Goal: Check status: Check status

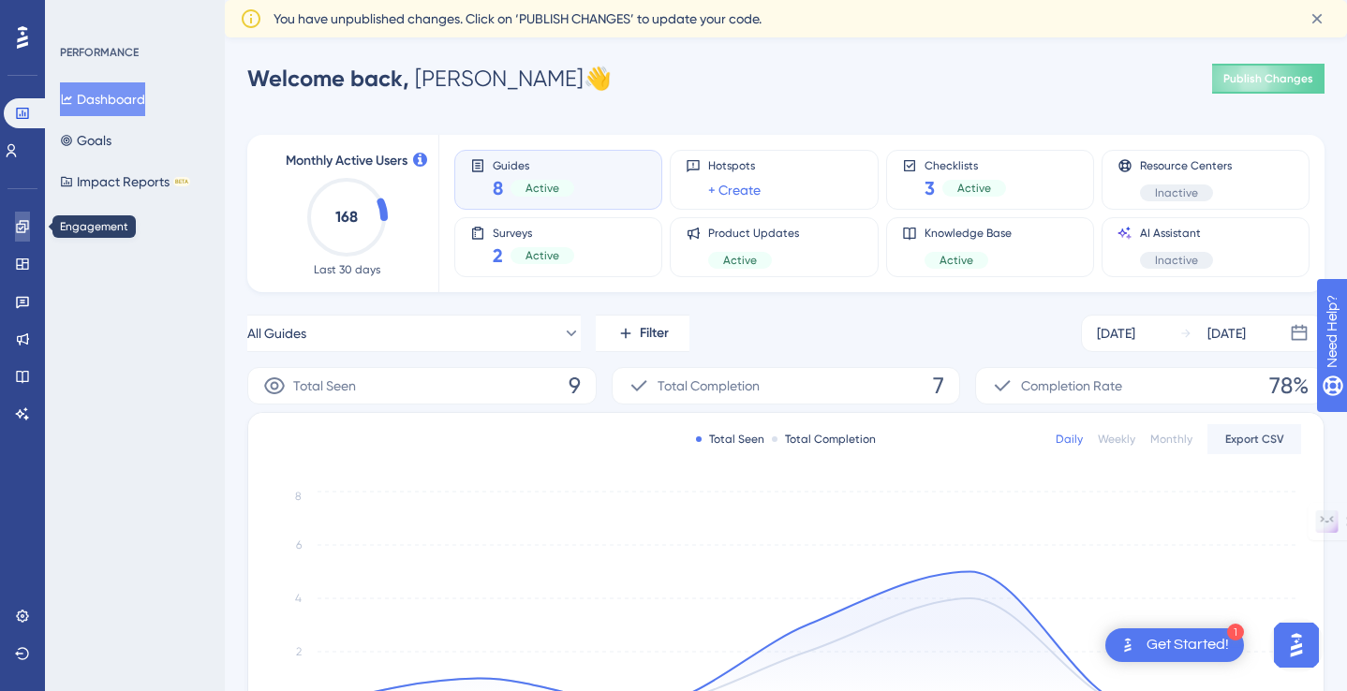
click at [23, 227] on icon at bounding box center [22, 226] width 15 height 15
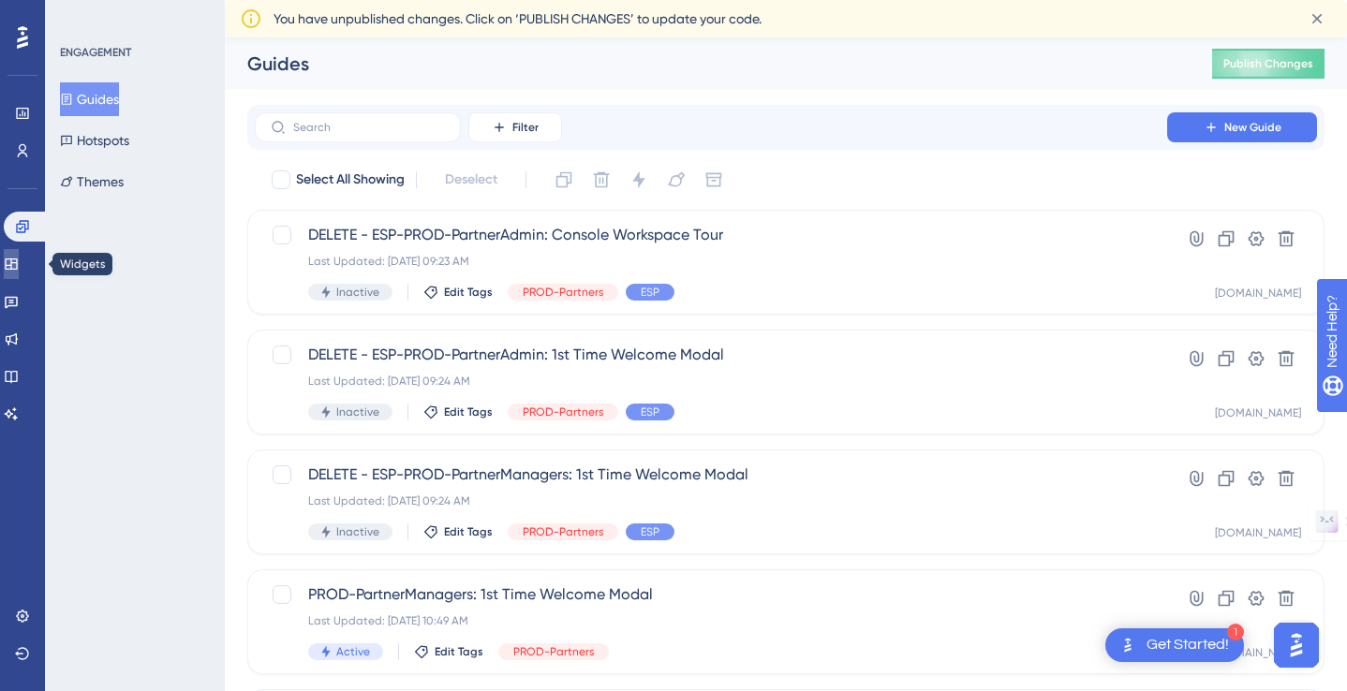
click at [17, 264] on icon at bounding box center [11, 263] width 12 height 11
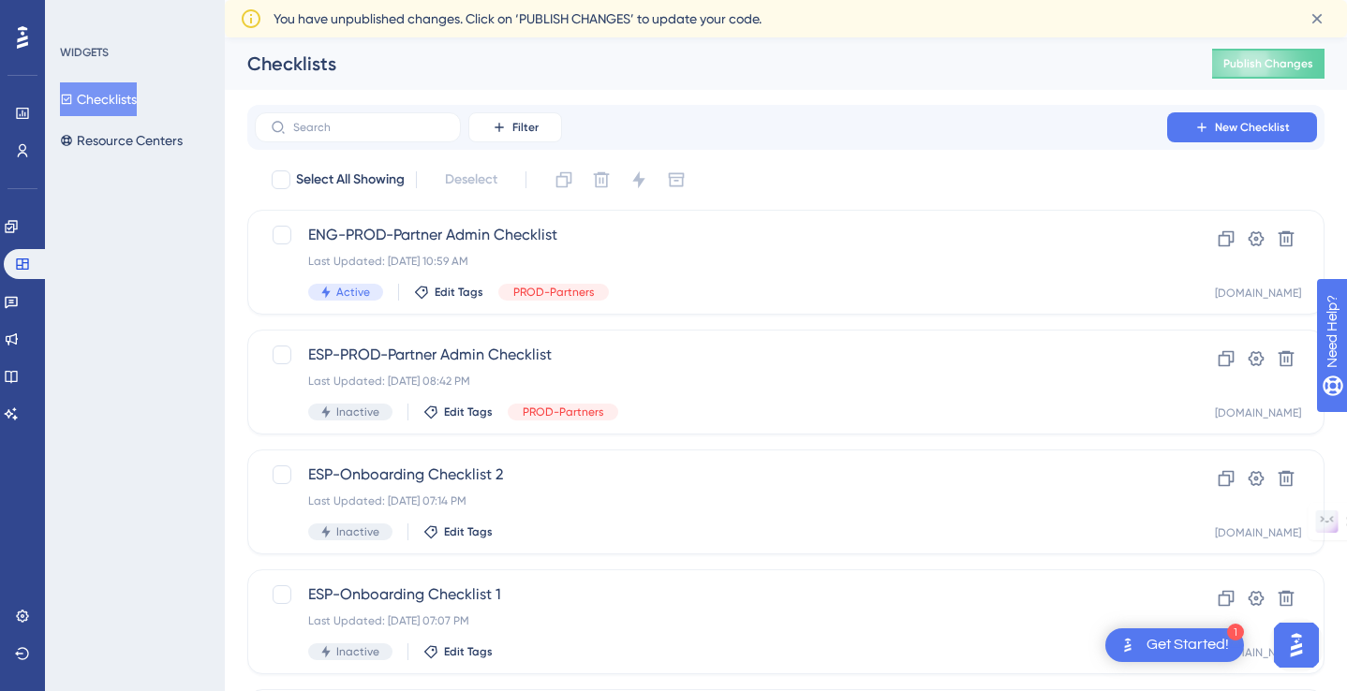
click at [18, 110] on div "✨ Save My Spot!✨" at bounding box center [675, 315] width 1347 height 691
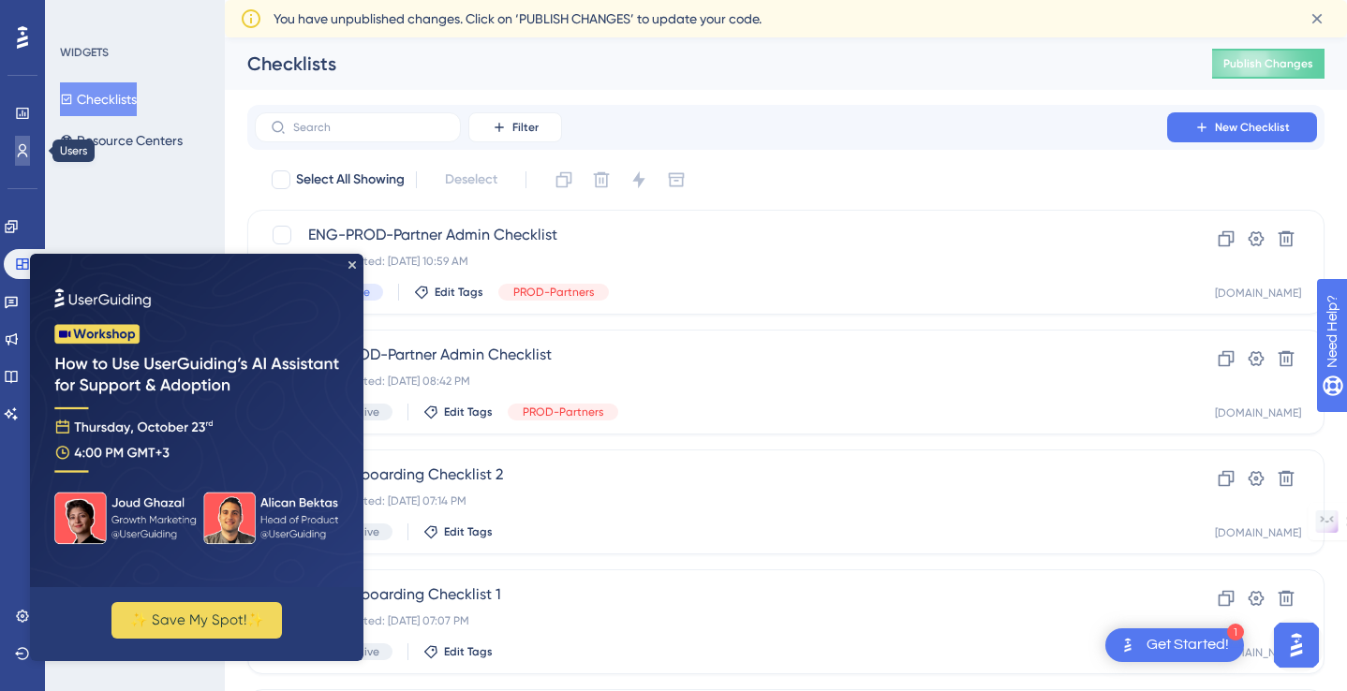
click at [25, 148] on icon at bounding box center [23, 150] width 10 height 13
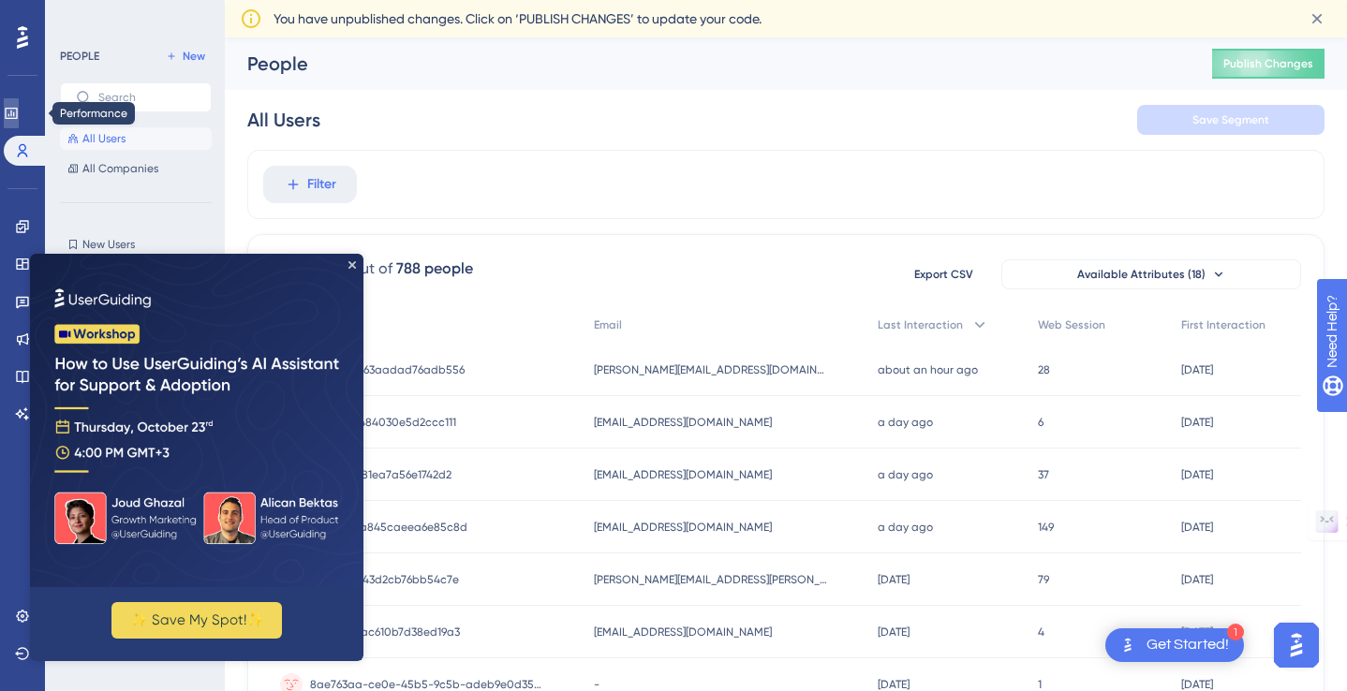
click at [17, 113] on icon at bounding box center [11, 113] width 12 height 11
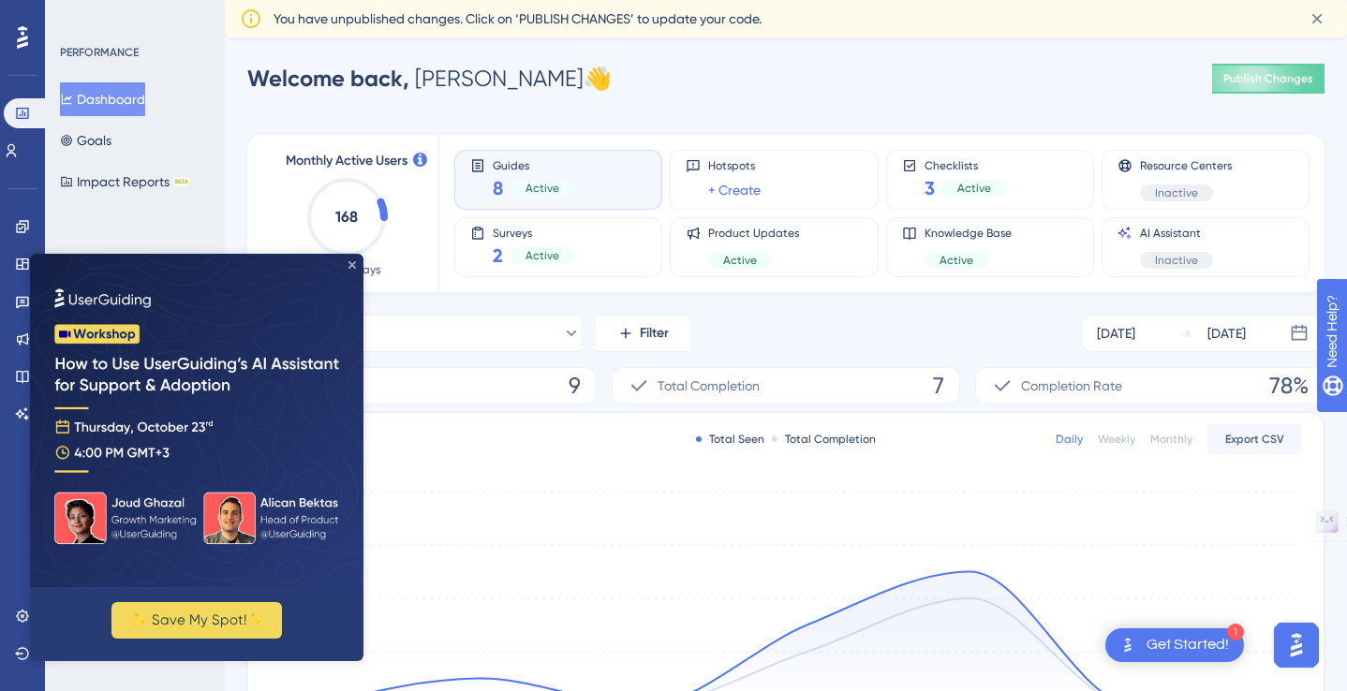
click at [355, 265] on icon "Close Preview" at bounding box center [351, 264] width 7 height 7
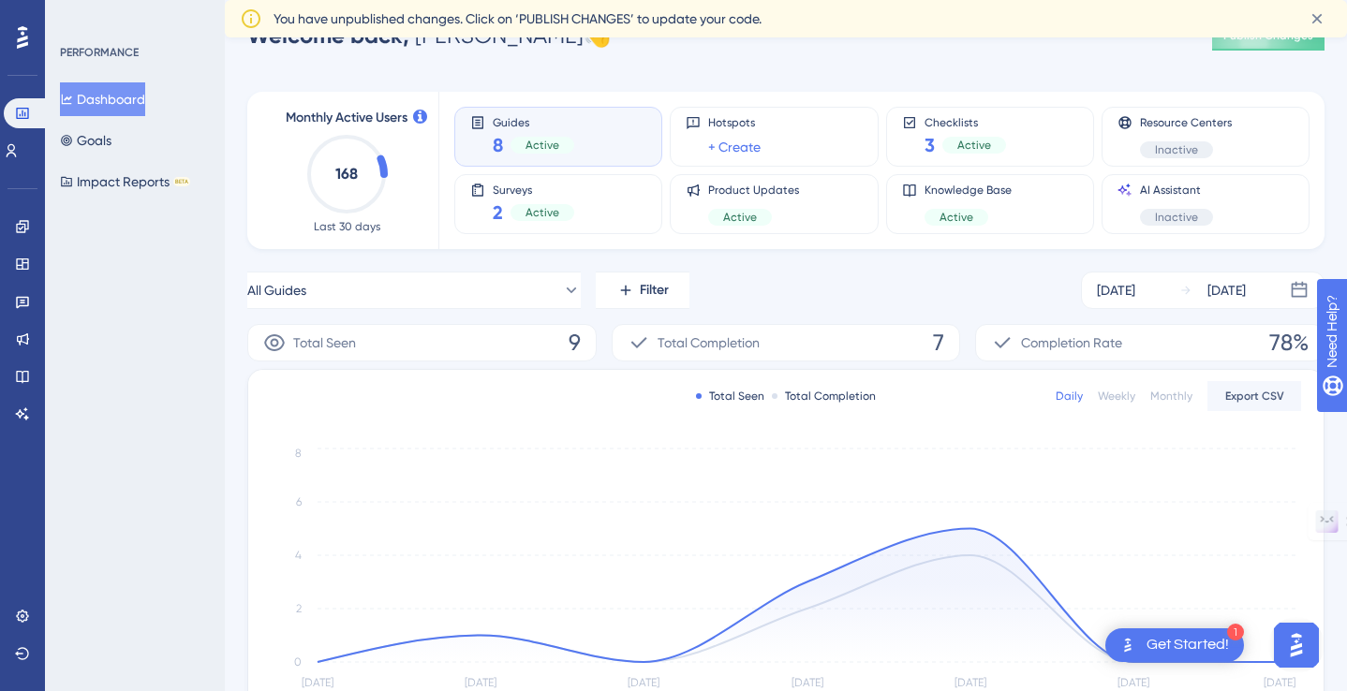
scroll to position [54, 0]
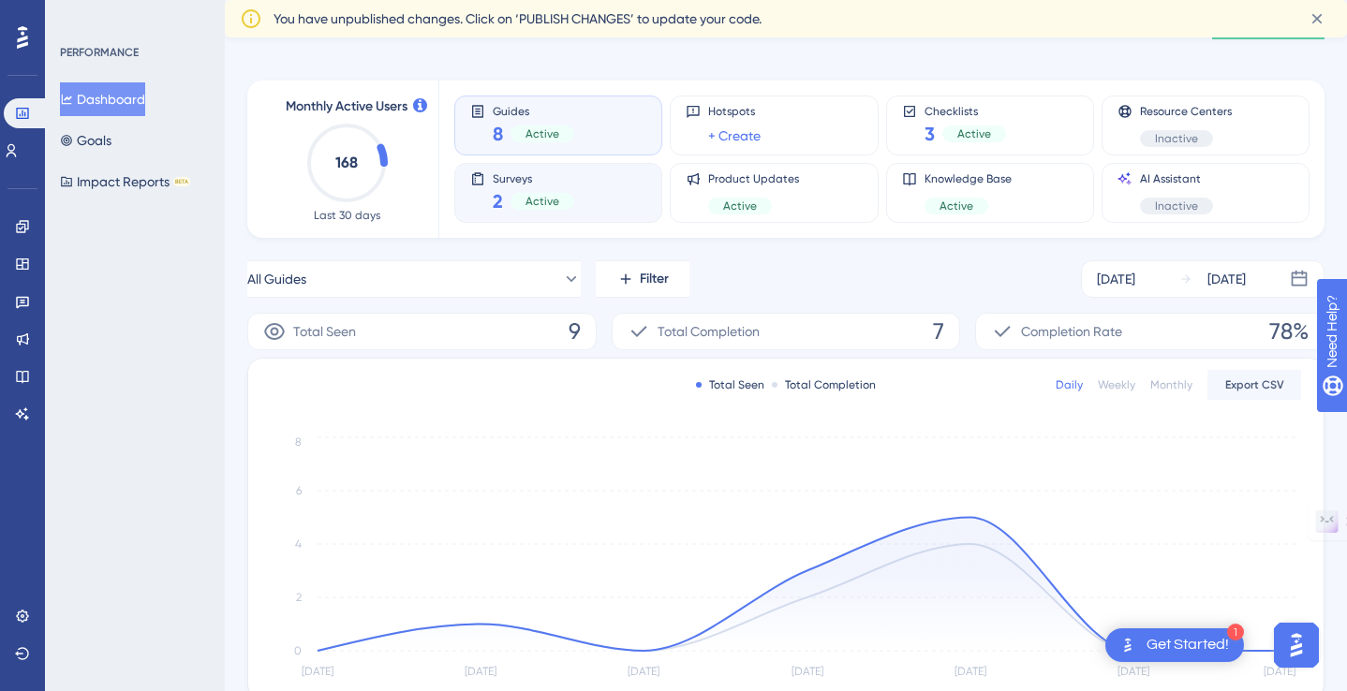
click at [609, 200] on div "Surveys 2 Active" at bounding box center [558, 192] width 176 height 43
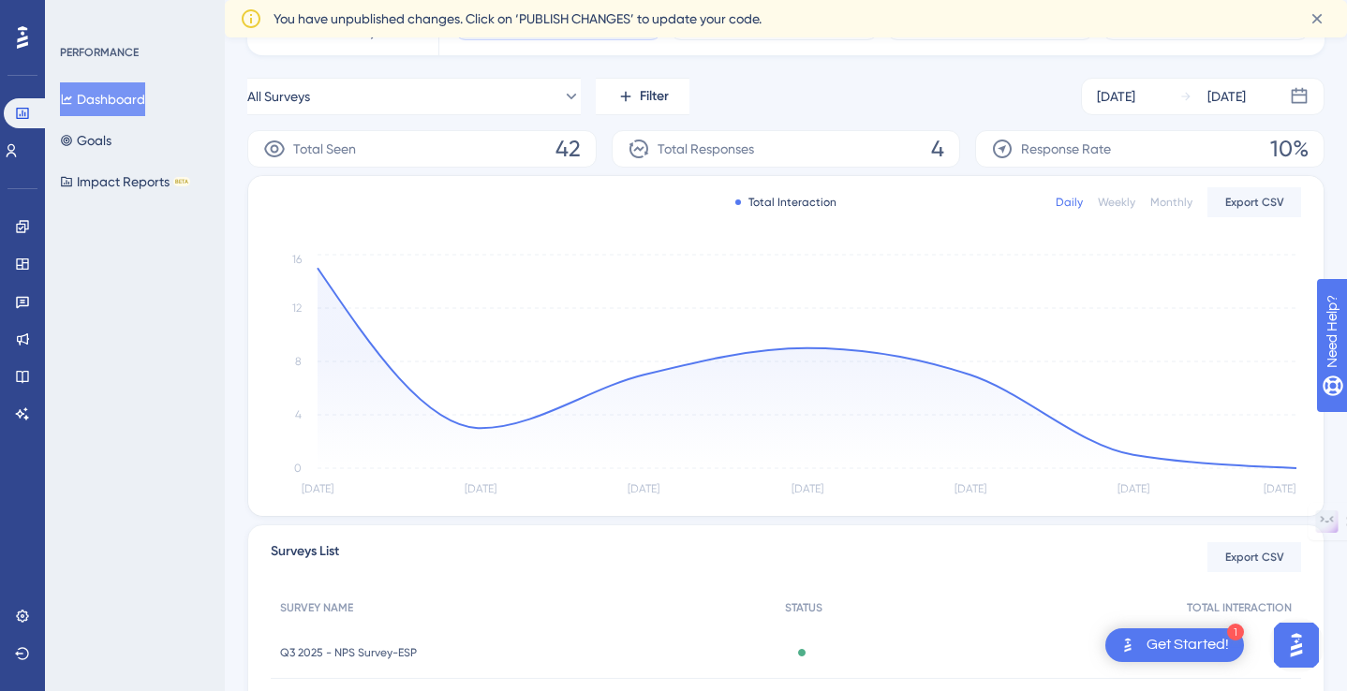
scroll to position [398, 0]
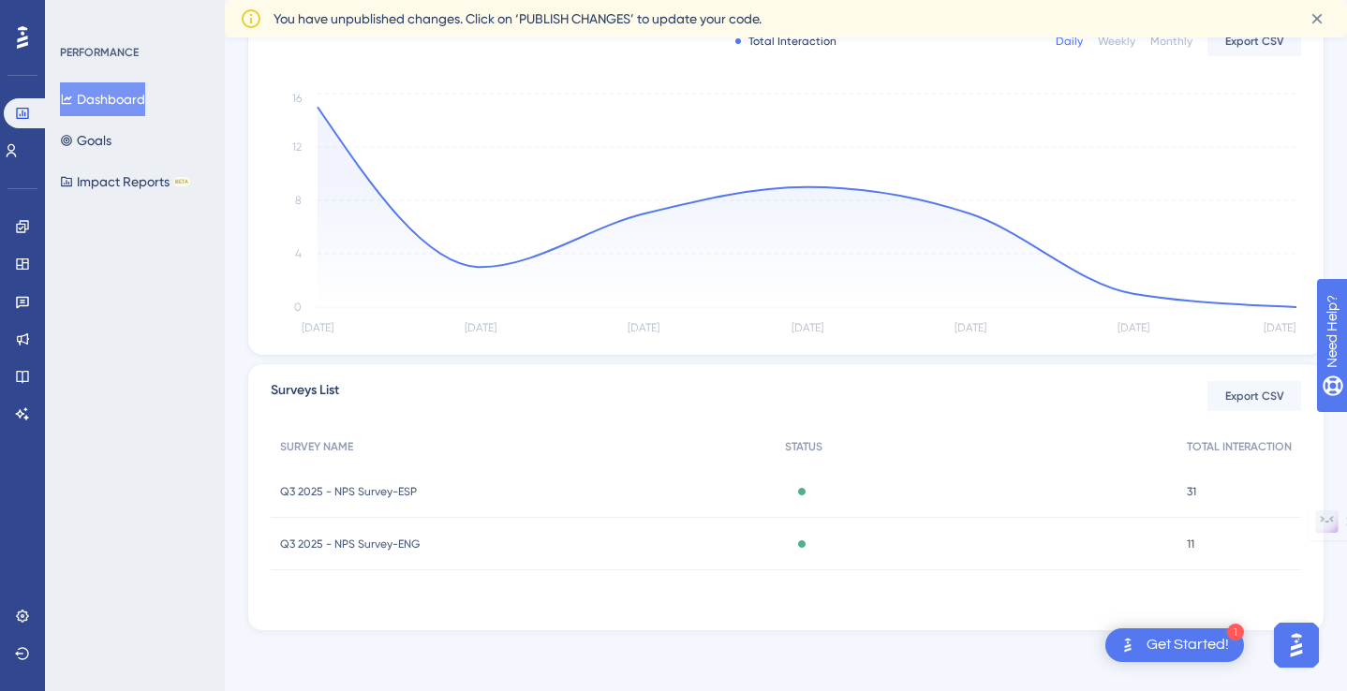
click at [383, 488] on span "Q3 2025 - NPS Survey-ESP" at bounding box center [348, 491] width 137 height 15
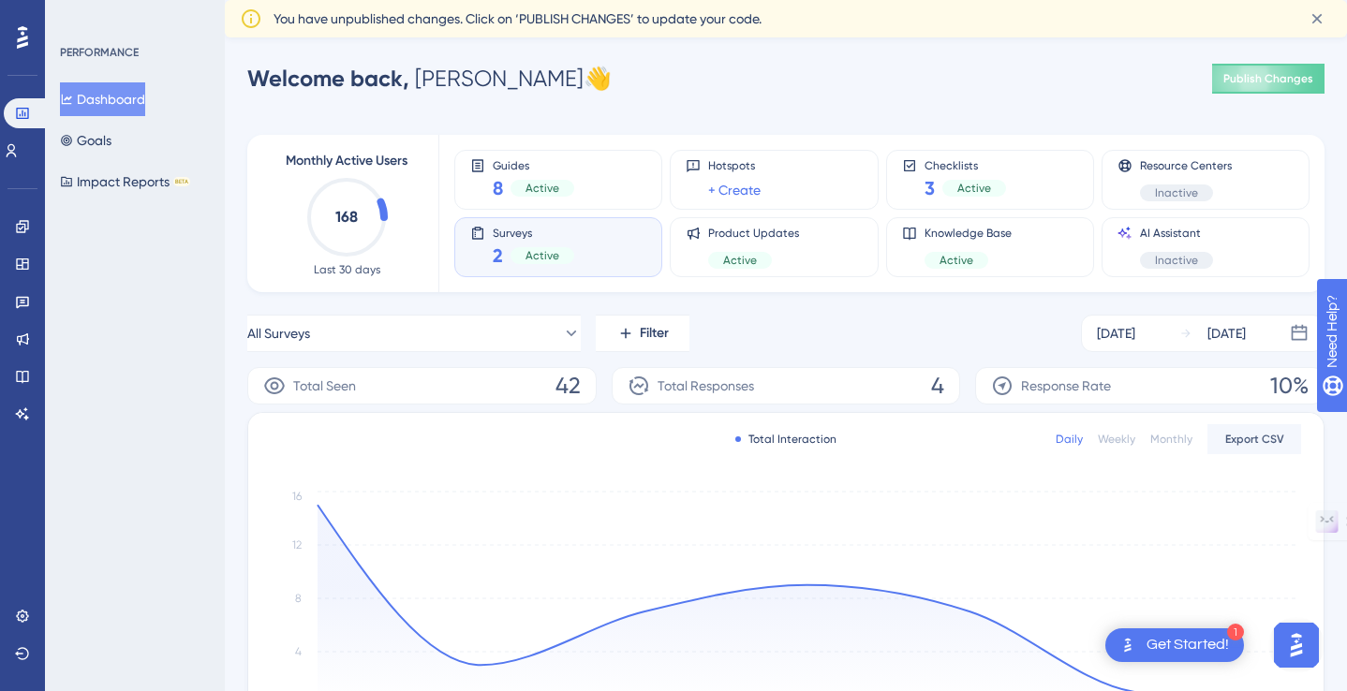
scroll to position [398, 0]
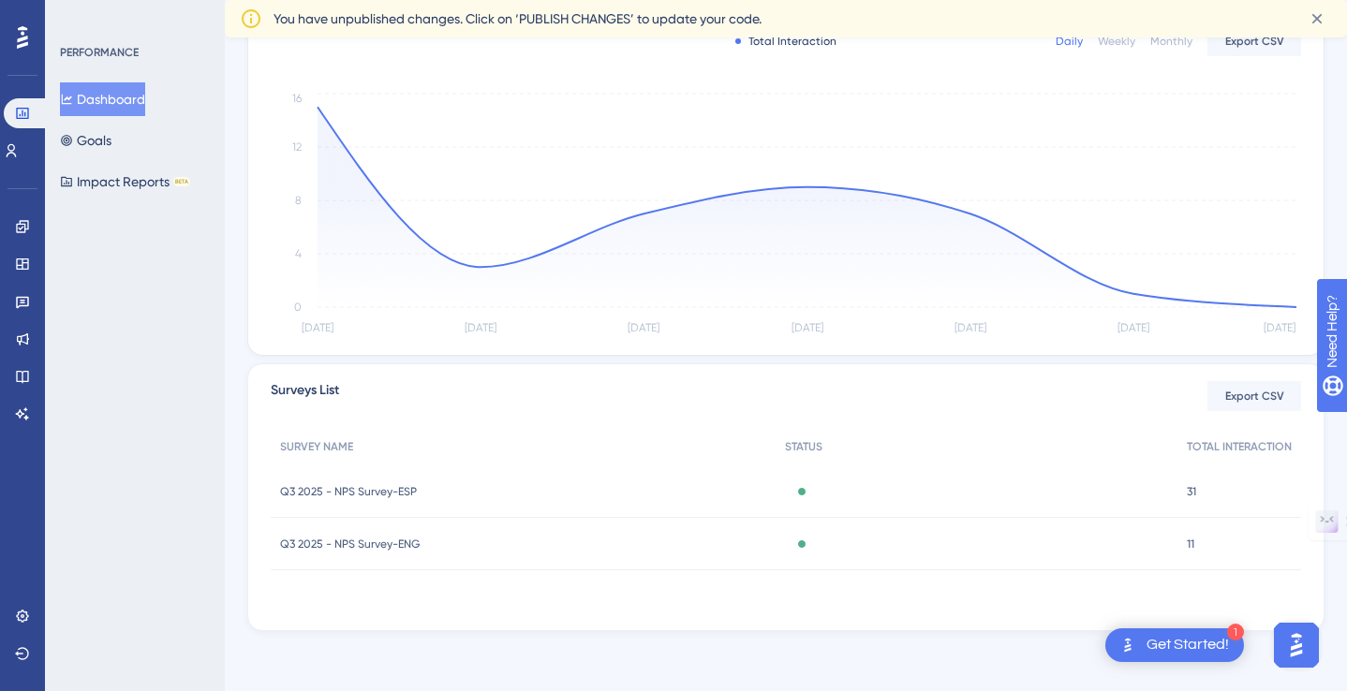
click at [595, 552] on div "Q3 2025 - NPS Survey-ENG Q3 2025 - NPS Survey-ENG" at bounding box center [523, 544] width 505 height 52
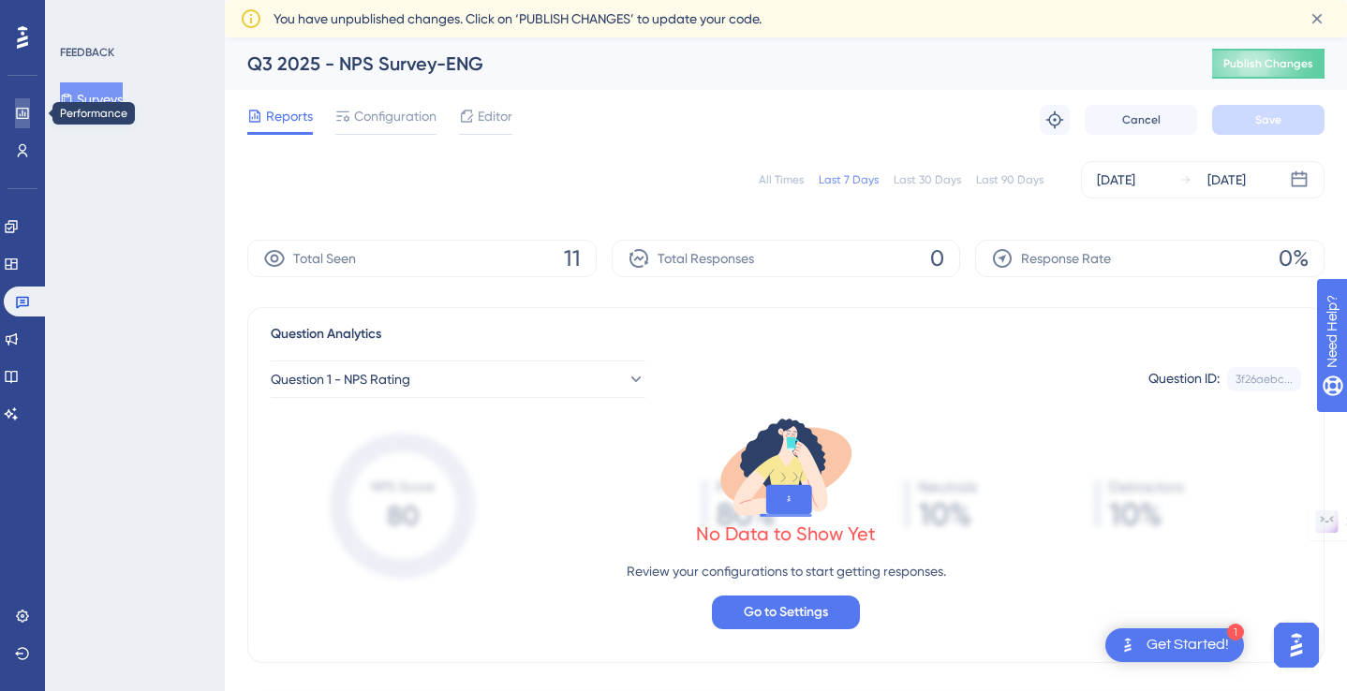
click at [17, 111] on icon at bounding box center [22, 113] width 15 height 15
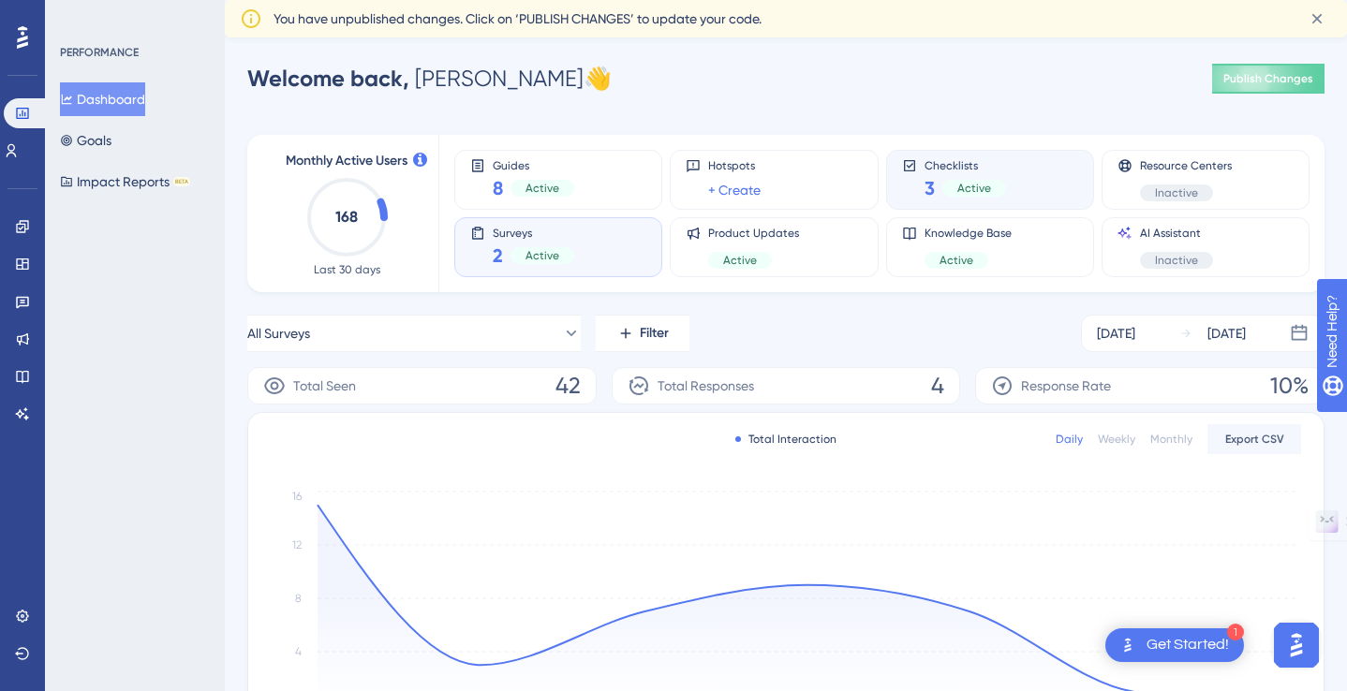
click at [979, 180] on div "Active" at bounding box center [974, 188] width 64 height 17
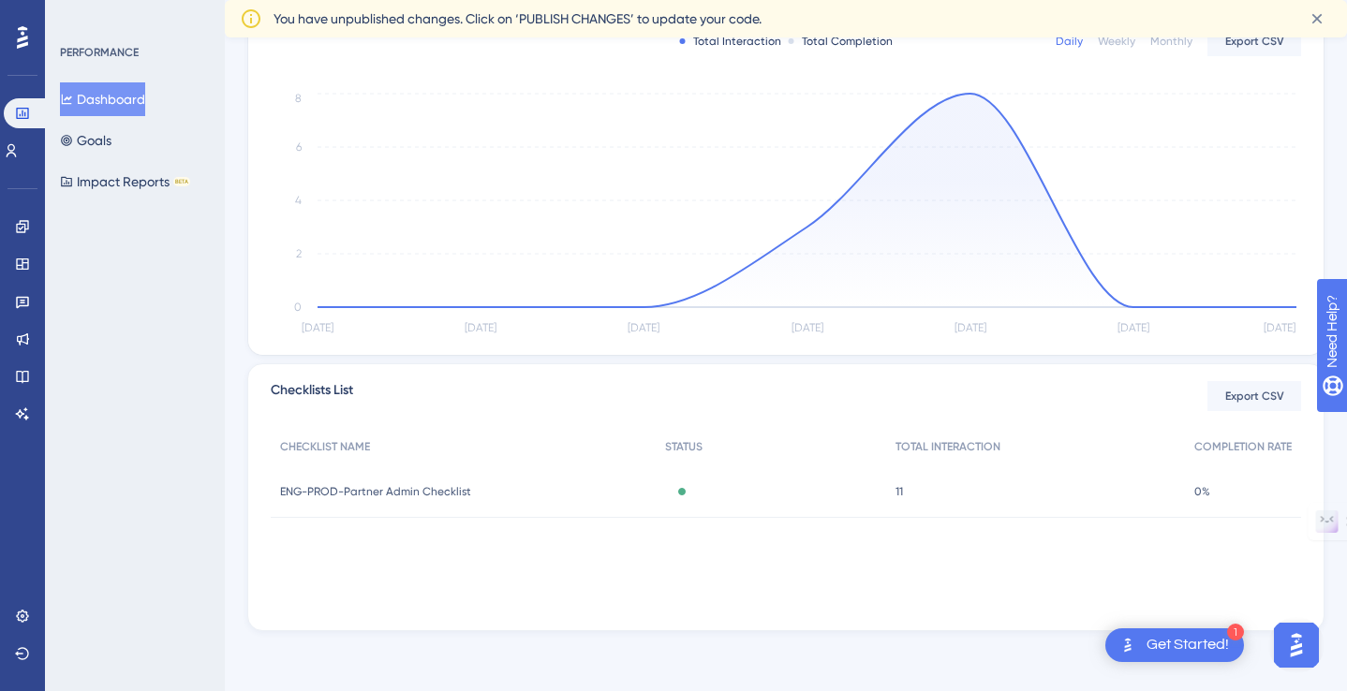
click at [434, 487] on span "ENG-PROD-Partner Admin Checklist" at bounding box center [375, 491] width 191 height 15
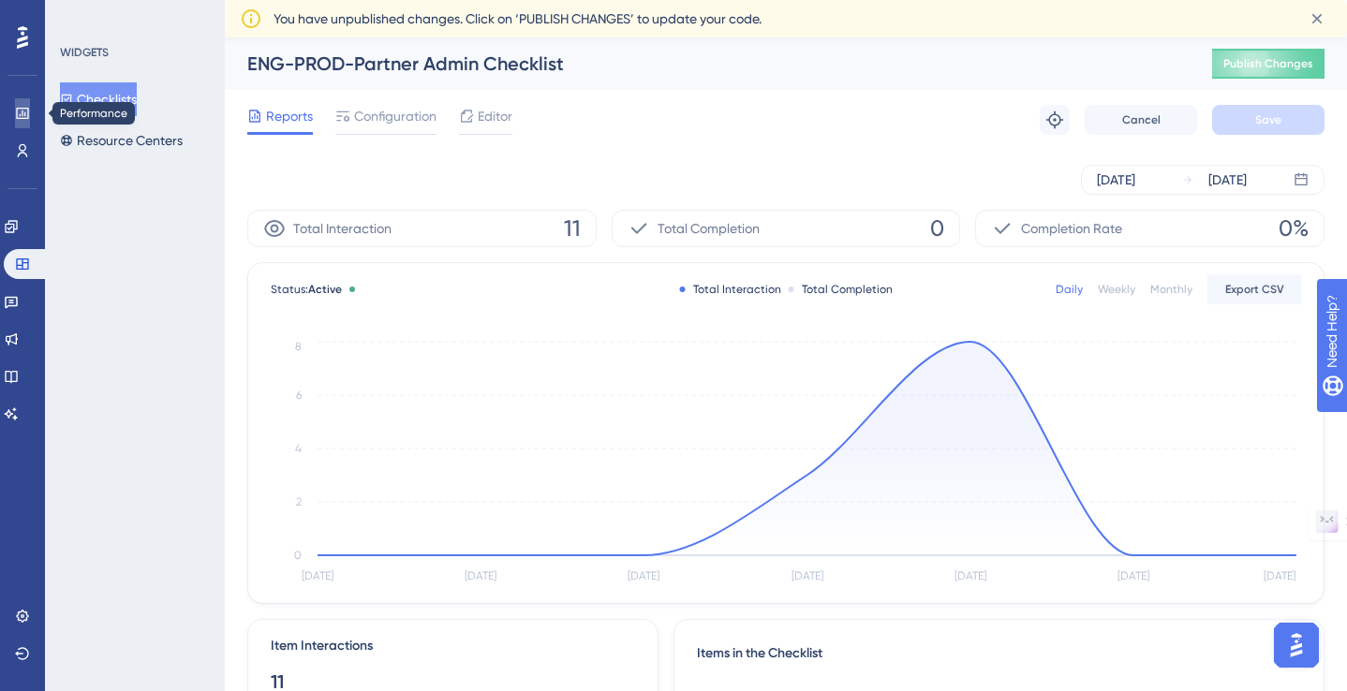
click at [25, 111] on icon at bounding box center [22, 113] width 15 height 15
